Goal: Transaction & Acquisition: Purchase product/service

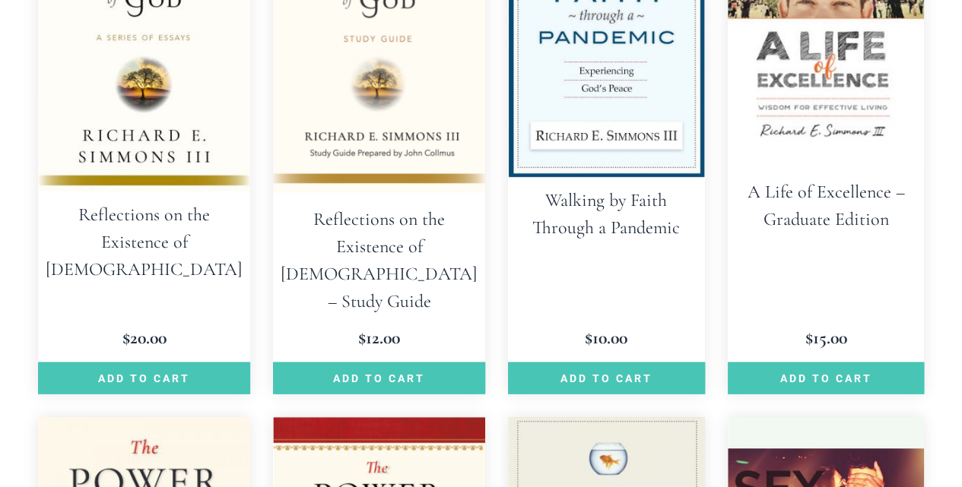
scroll to position [1630, 0]
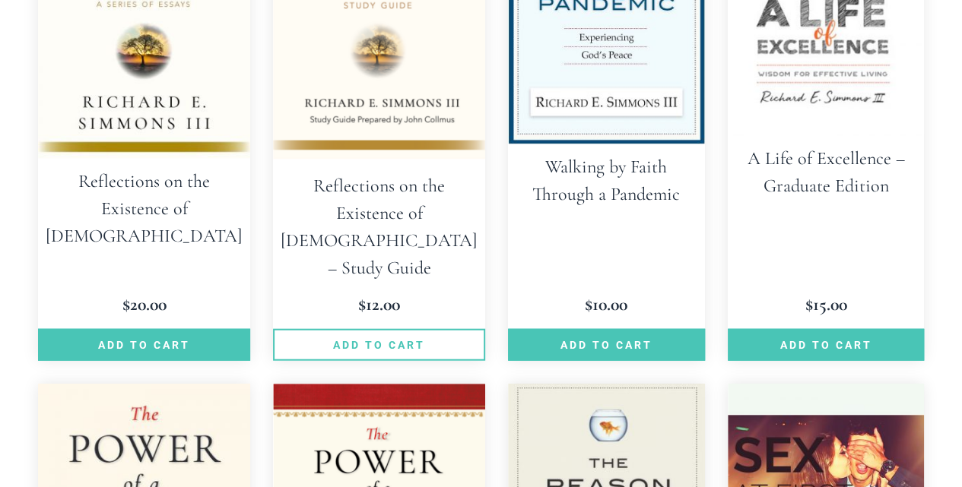
click at [358, 329] on link "Add to cart" at bounding box center [379, 345] width 212 height 32
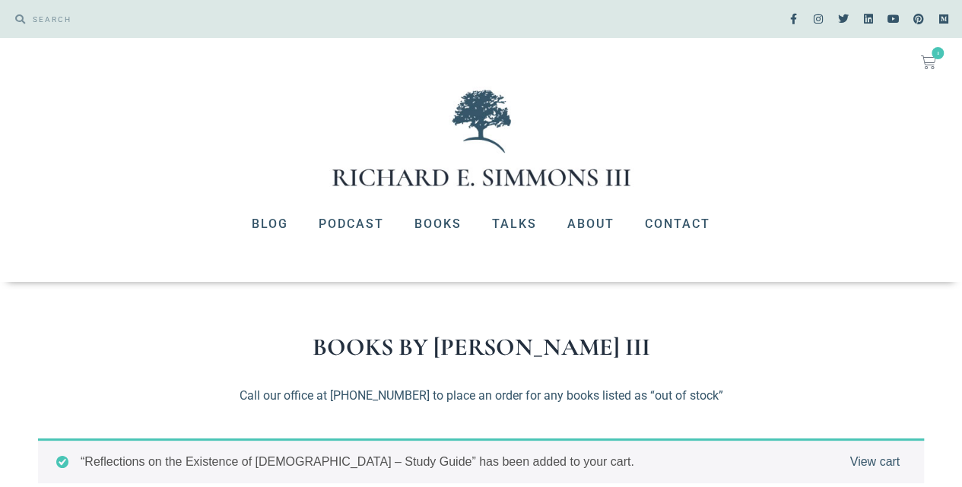
click at [880, 466] on link "View cart" at bounding box center [874, 462] width 50 height 18
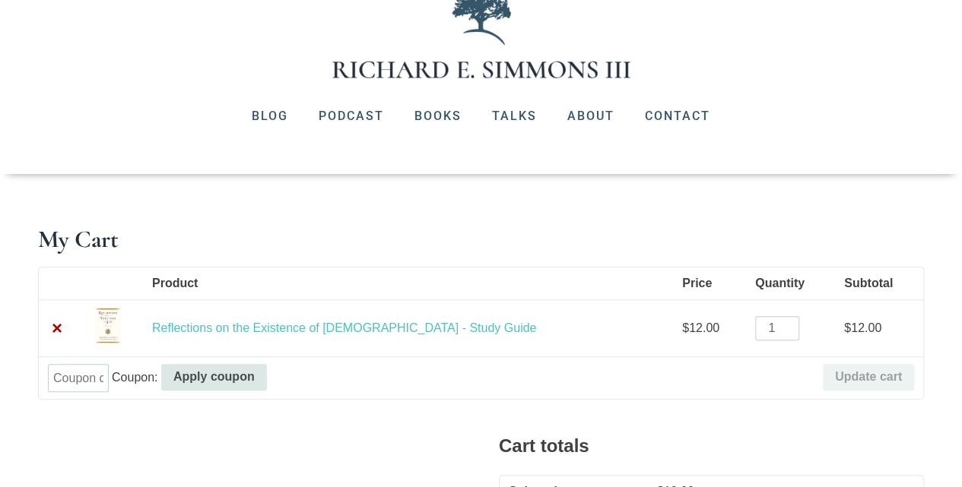
scroll to position [148, 0]
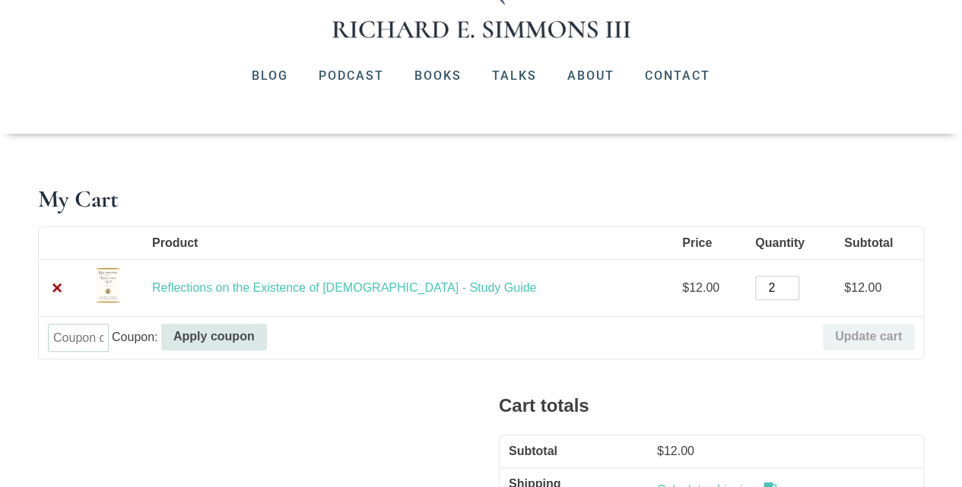
type input "2"
click at [755, 281] on input "2" at bounding box center [777, 288] width 44 height 24
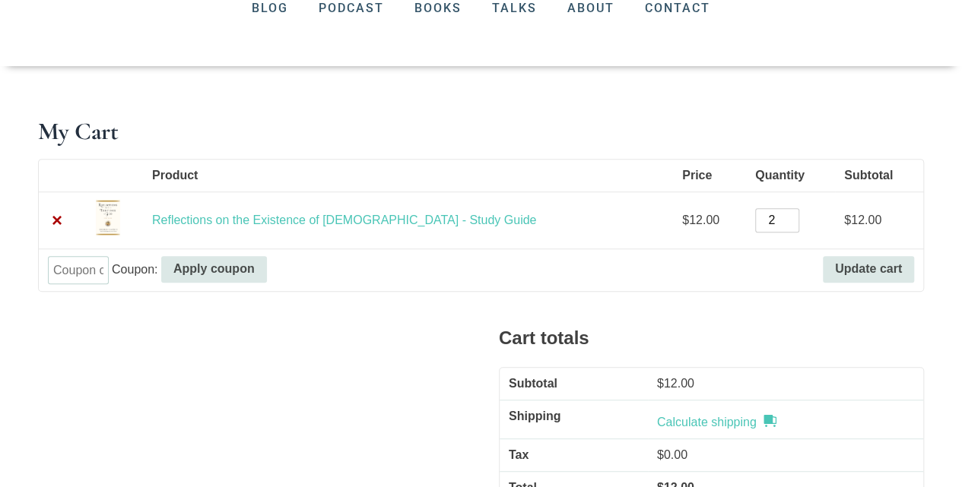
scroll to position [263, 0]
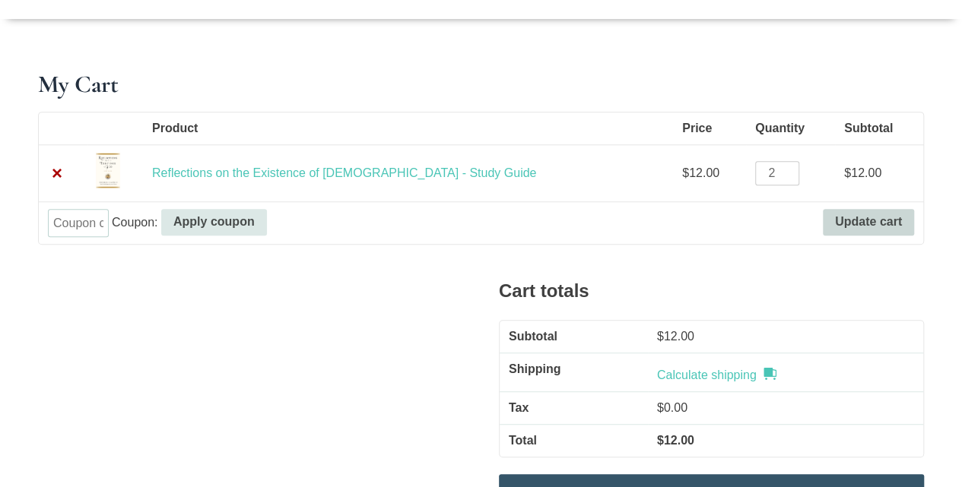
click at [870, 222] on button "Update cart" at bounding box center [868, 222] width 91 height 27
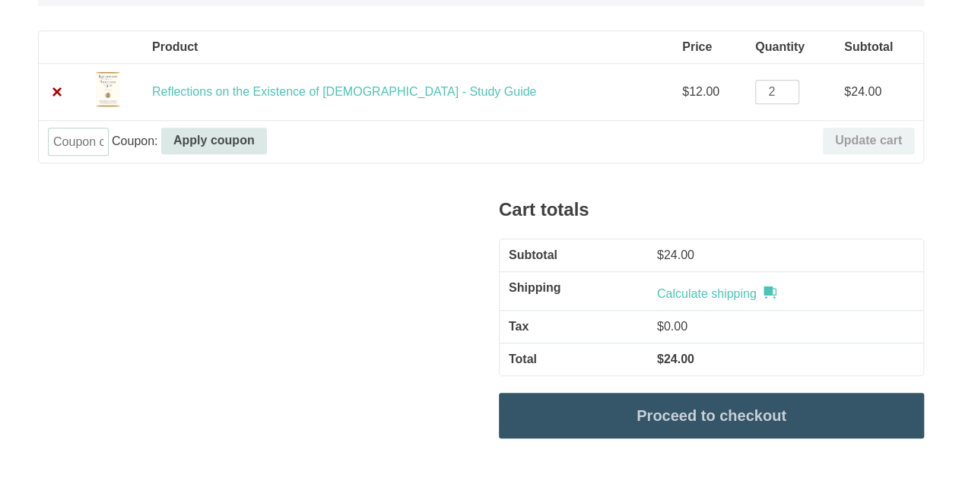
scroll to position [467, 0]
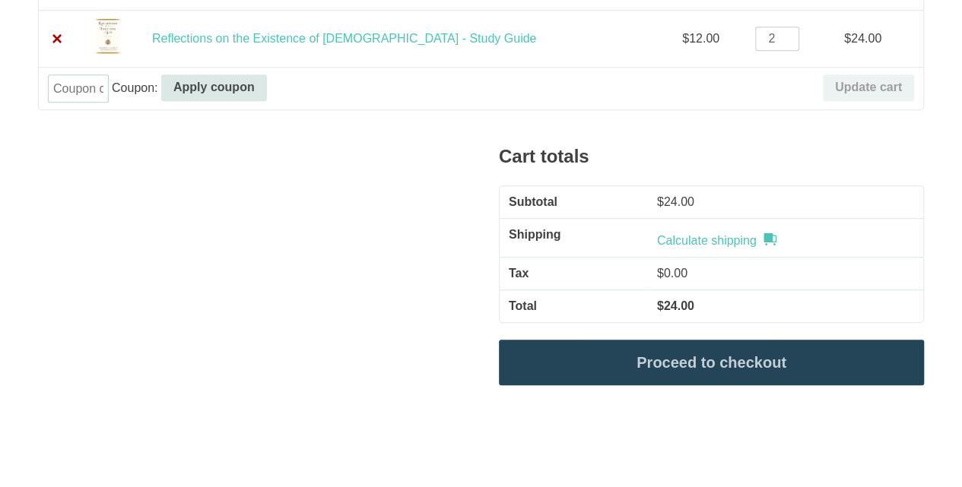
click at [706, 362] on link "Proceed to checkout" at bounding box center [711, 363] width 425 height 46
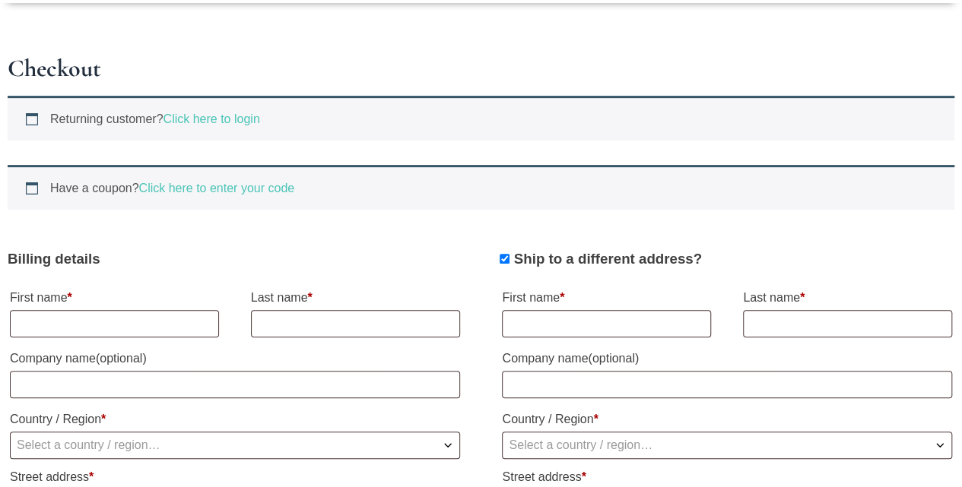
scroll to position [284, 0]
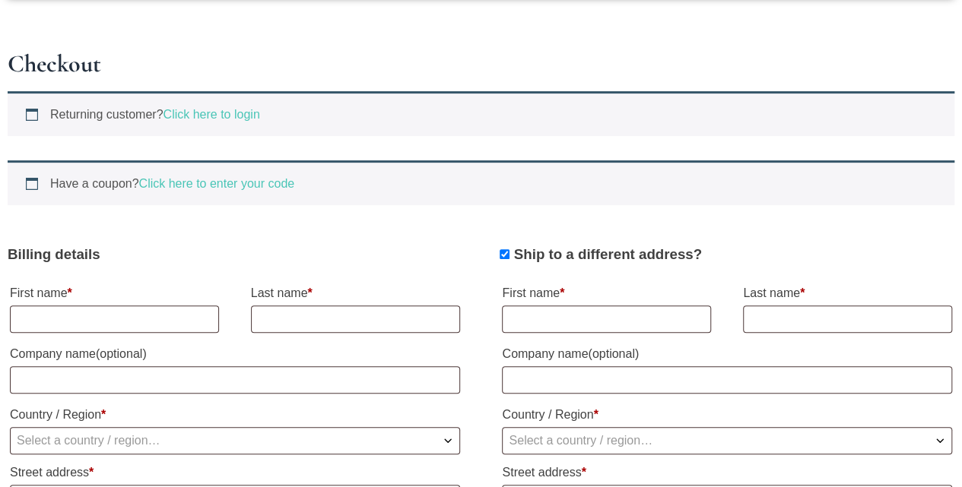
click at [18, 317] on input "First name *" at bounding box center [114, 319] width 209 height 27
type input "Elisa"
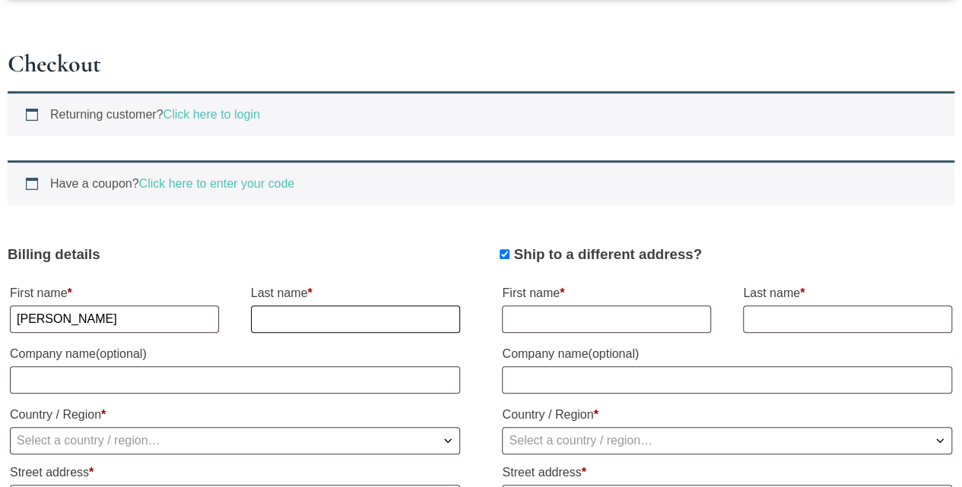
type input "Wells"
select select "US"
type input "11113 County Down Dr"
type input "Austin"
type input "14043140732"
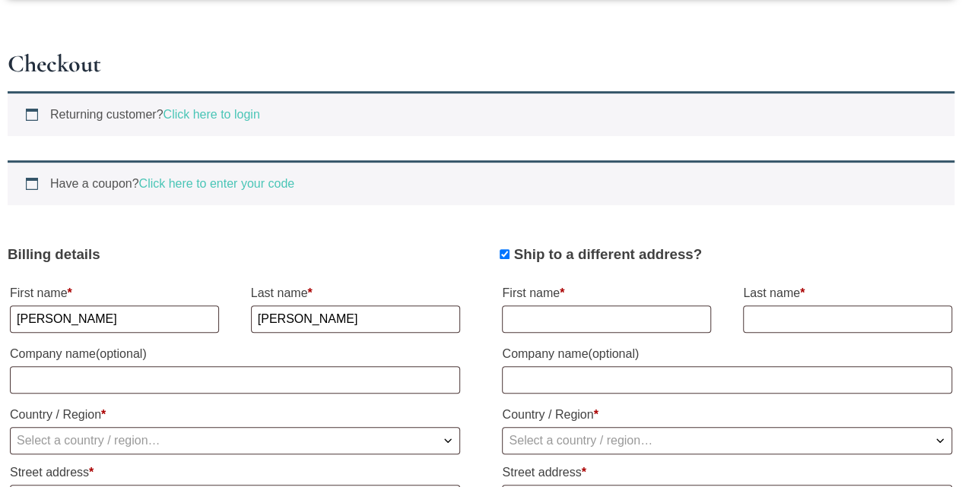
type input "harrytwells@aol.com"
select select "US"
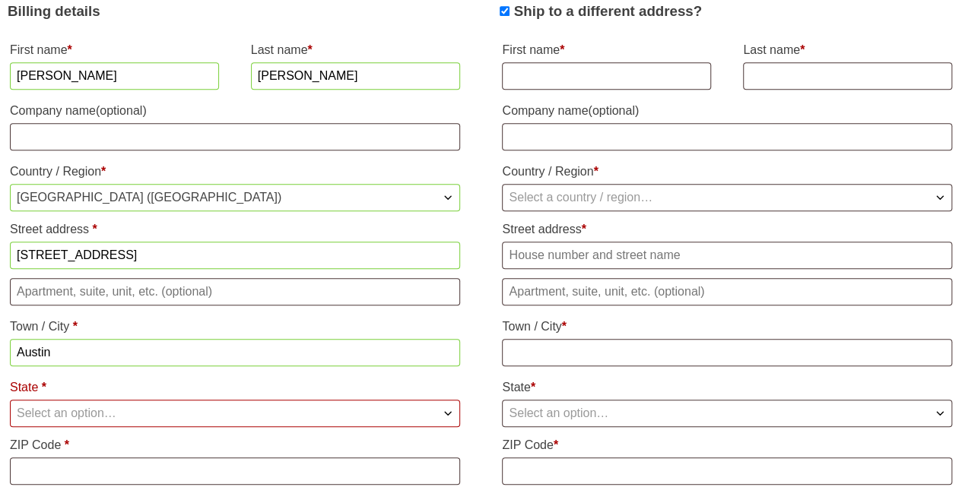
scroll to position [567, 0]
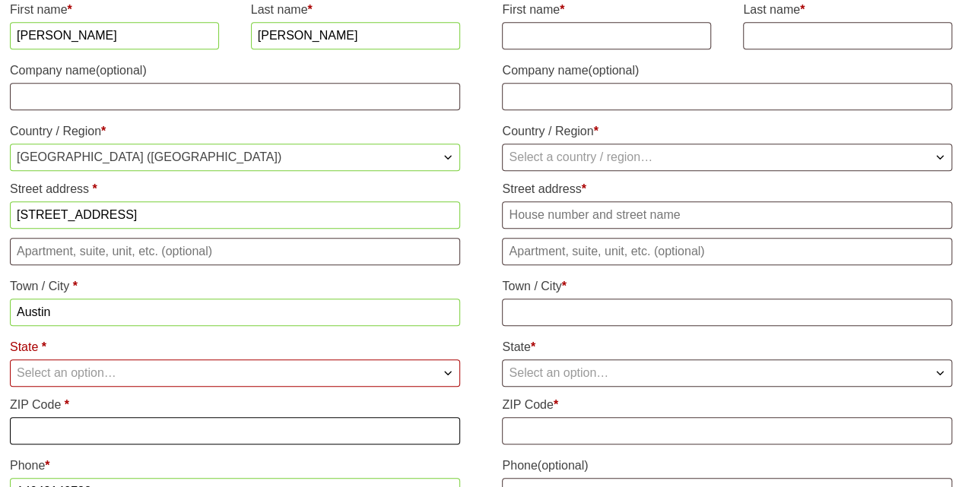
click at [19, 429] on input "ZIP Code *" at bounding box center [235, 430] width 450 height 27
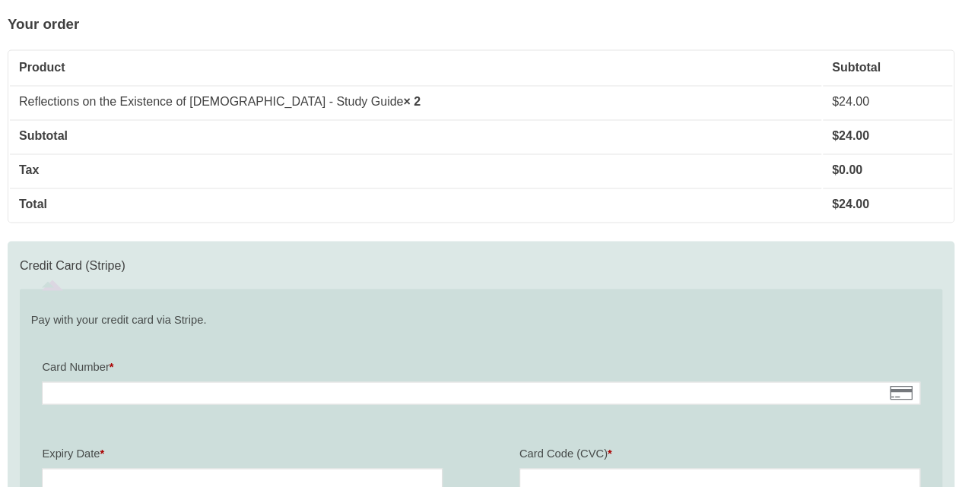
scroll to position [1181, 0]
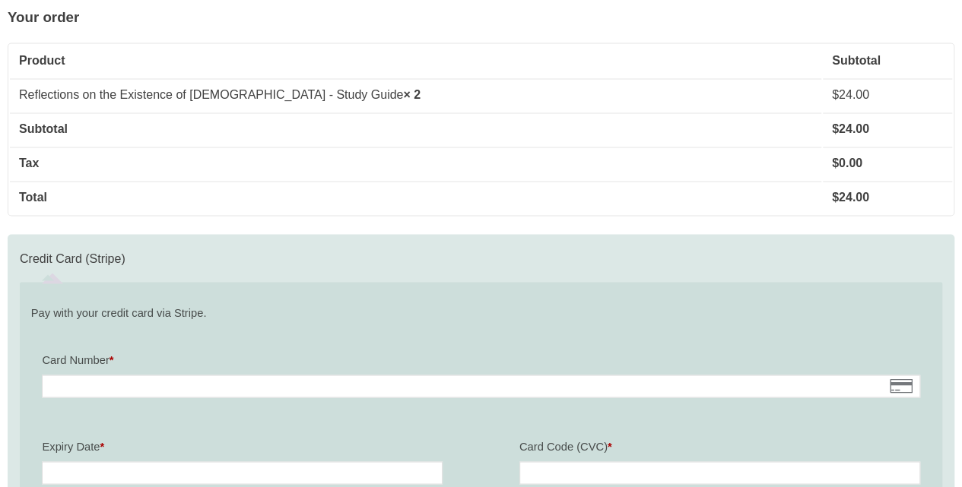
type input "78747"
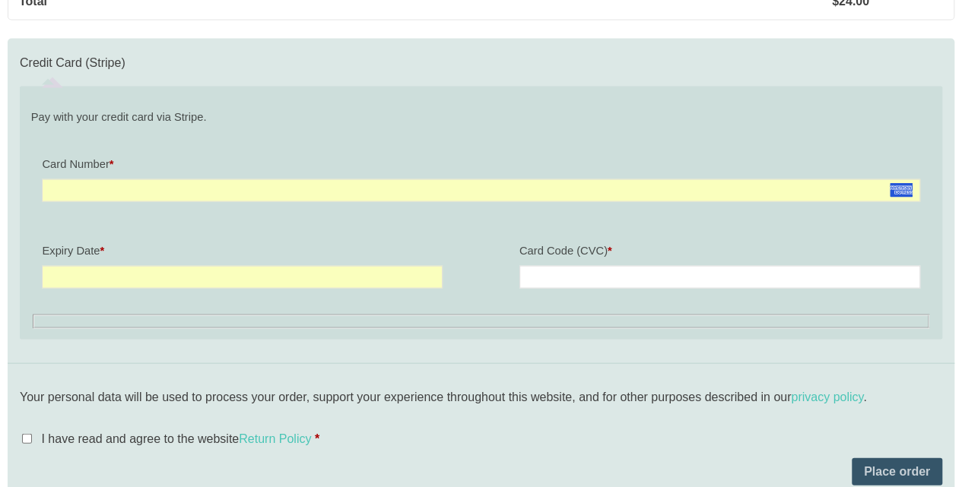
scroll to position [1404, 0]
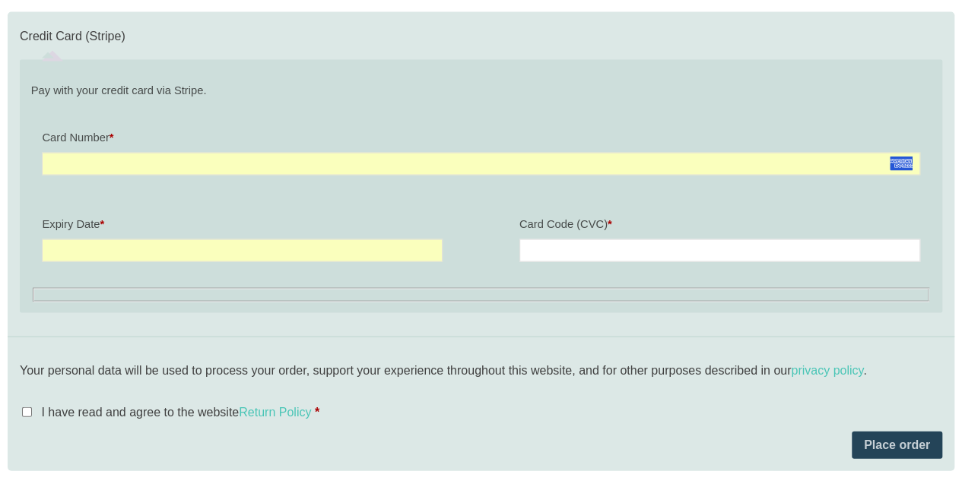
click at [885, 444] on button "Place order" at bounding box center [896, 444] width 90 height 27
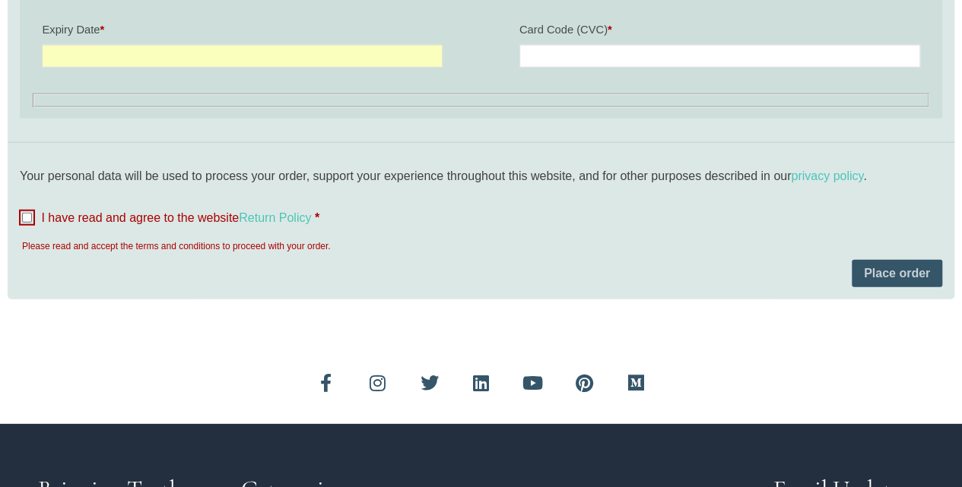
scroll to position [1976, 0]
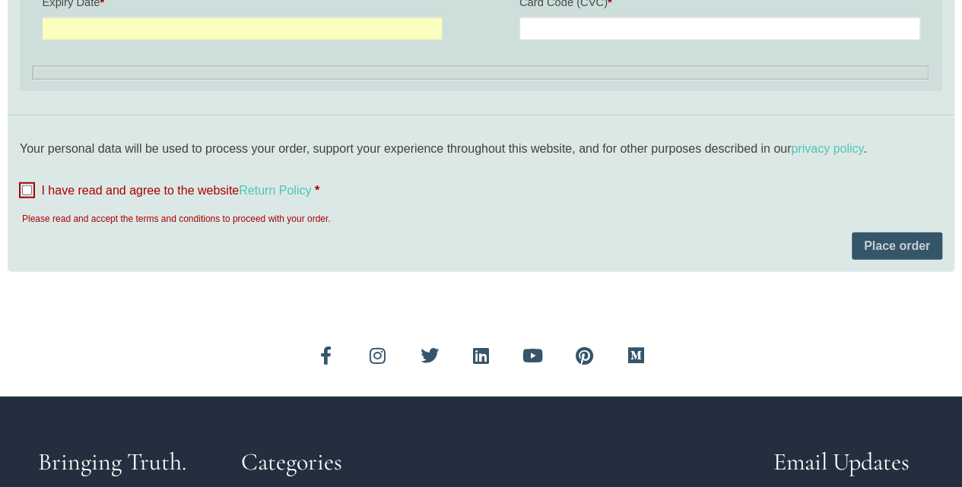
click at [30, 186] on input "I have read and agree to the website Return Policy *" at bounding box center [27, 190] width 10 height 10
checkbox input "true"
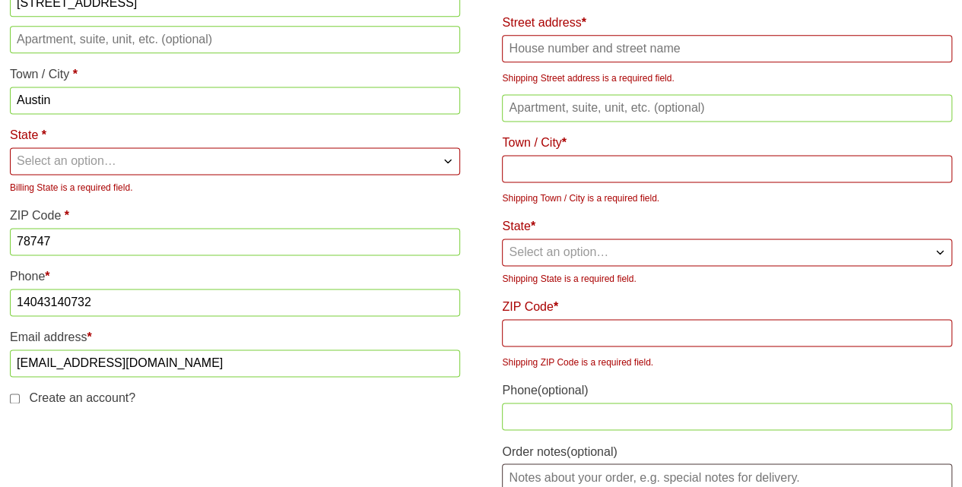
scroll to position [586, 0]
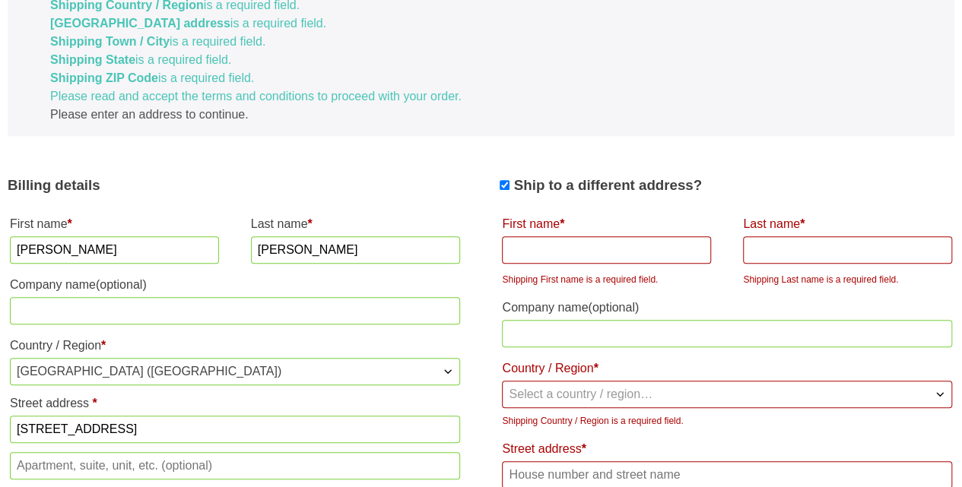
click at [50, 252] on input "Elisa" at bounding box center [114, 249] width 209 height 27
type input "E"
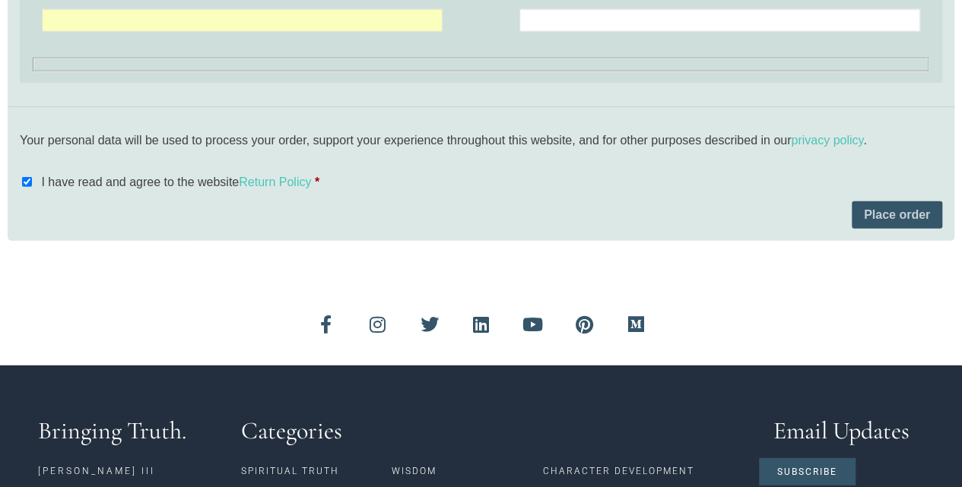
scroll to position [2045, 0]
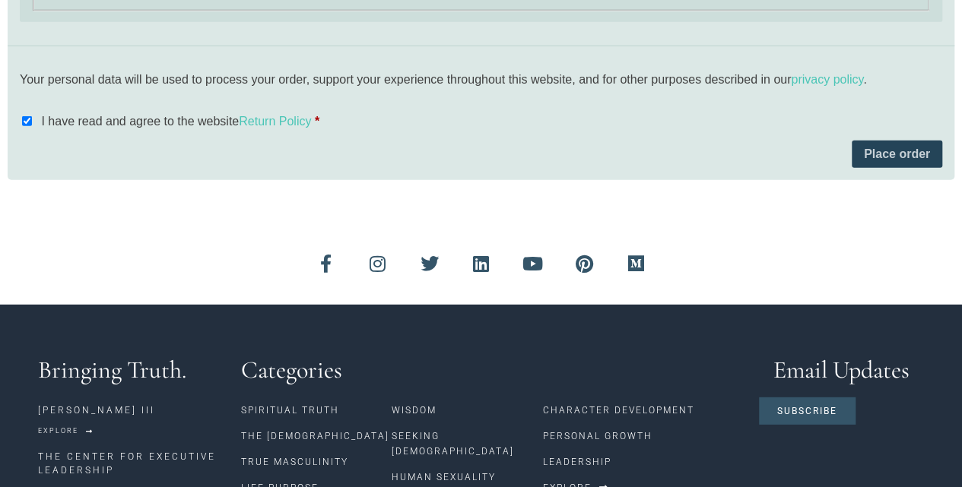
type input "HT Wells"
click at [889, 152] on button "Place order" at bounding box center [896, 154] width 90 height 27
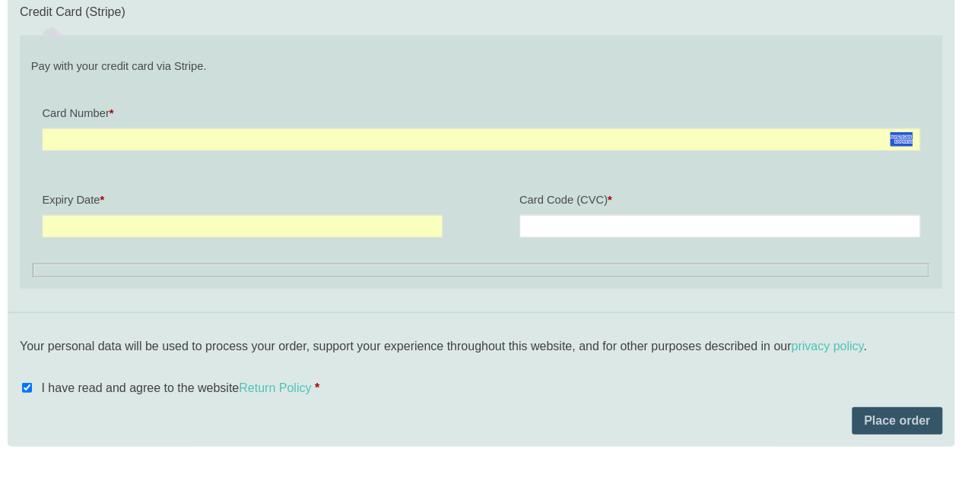
scroll to position [1780, 0]
